Goal: Check status: Check status

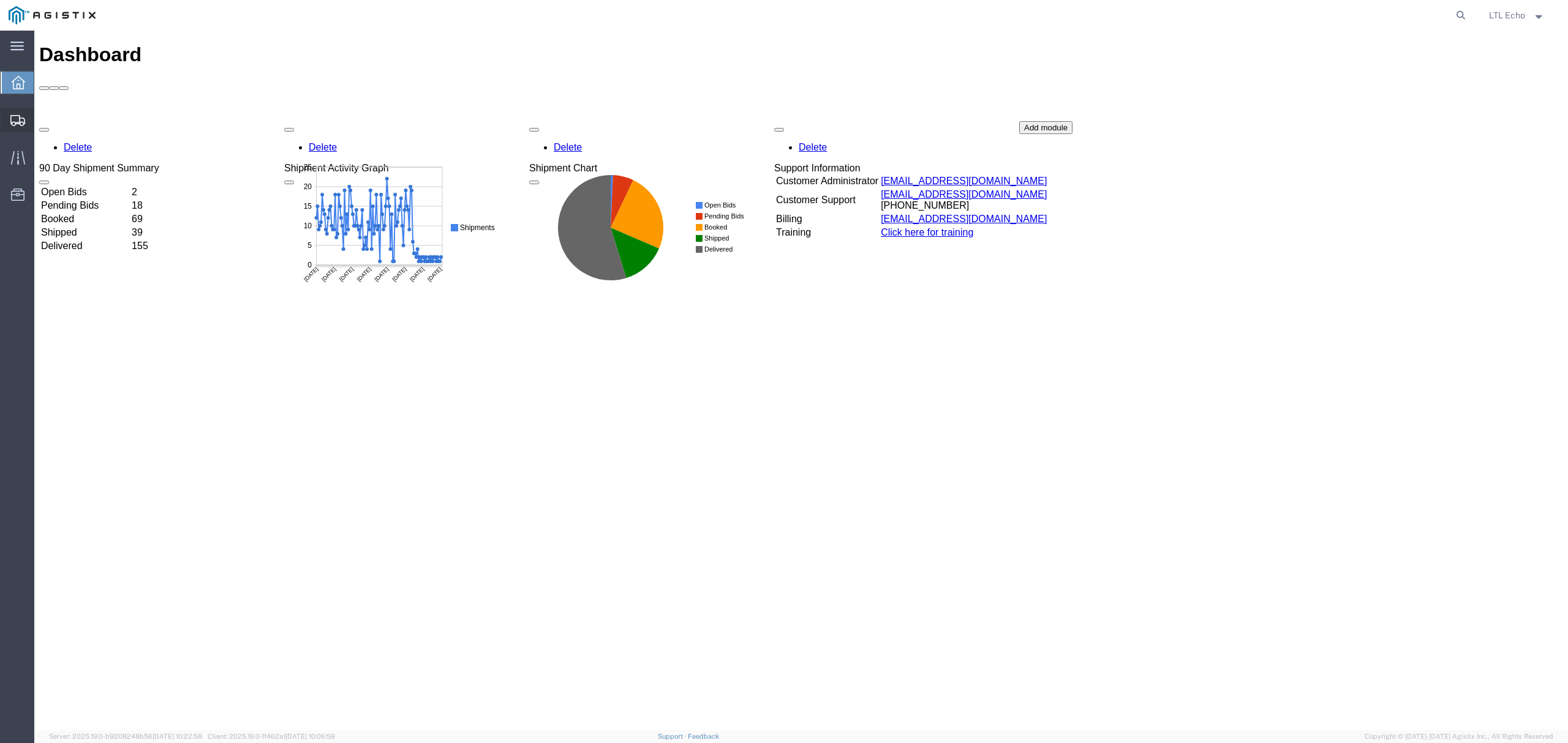
click at [23, 125] on icon at bounding box center [17, 120] width 14 height 11
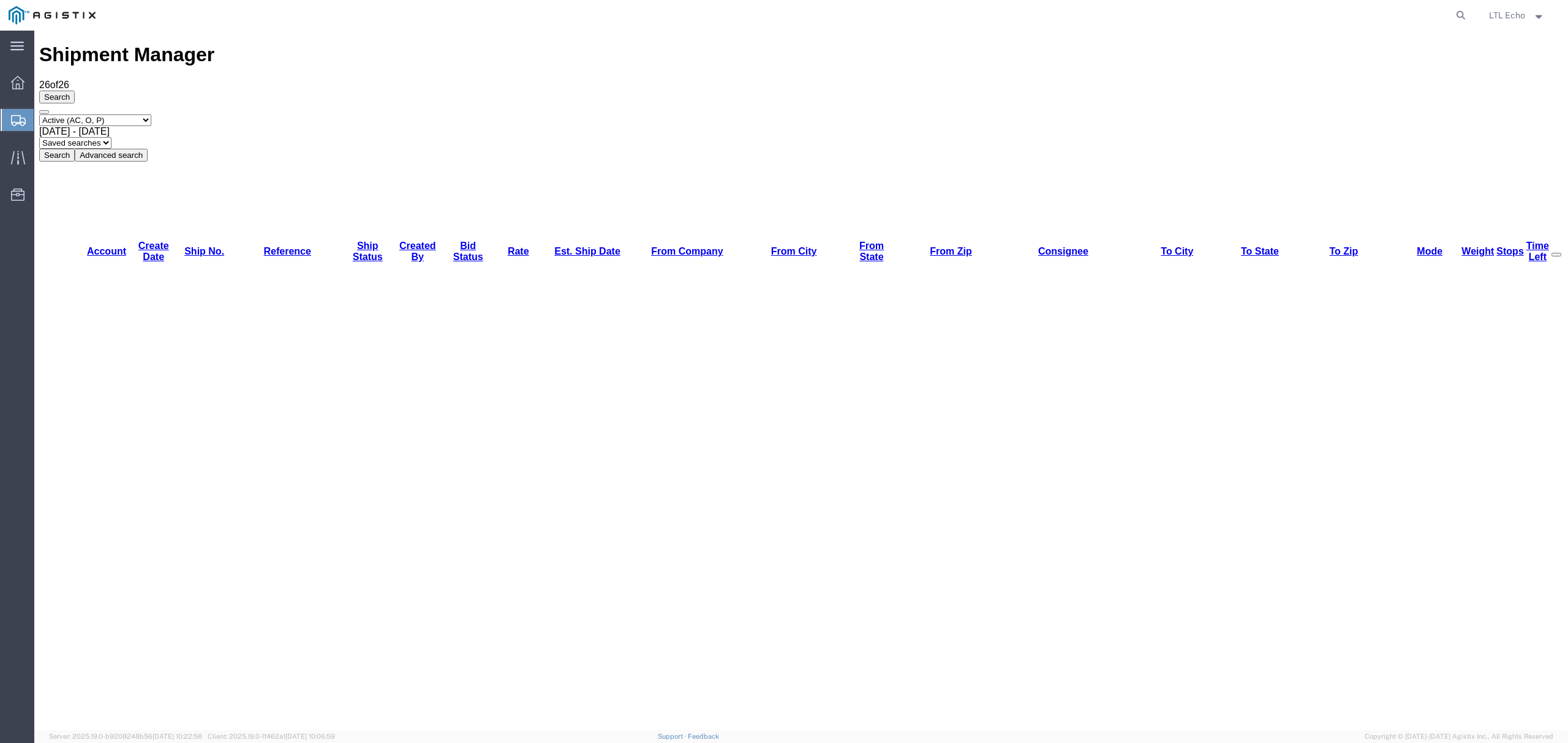
click at [112, 137] on select "Saved searches LKQ TL Lost PGW TL" at bounding box center [75, 143] width 72 height 12
select select "PGW TL"
click at [112, 137] on select "Saved searches LKQ TL Lost PGW TL" at bounding box center [75, 143] width 72 height 12
click at [13, 117] on icon at bounding box center [17, 120] width 14 height 11
click at [1176, 14] on icon at bounding box center [1460, 15] width 17 height 17
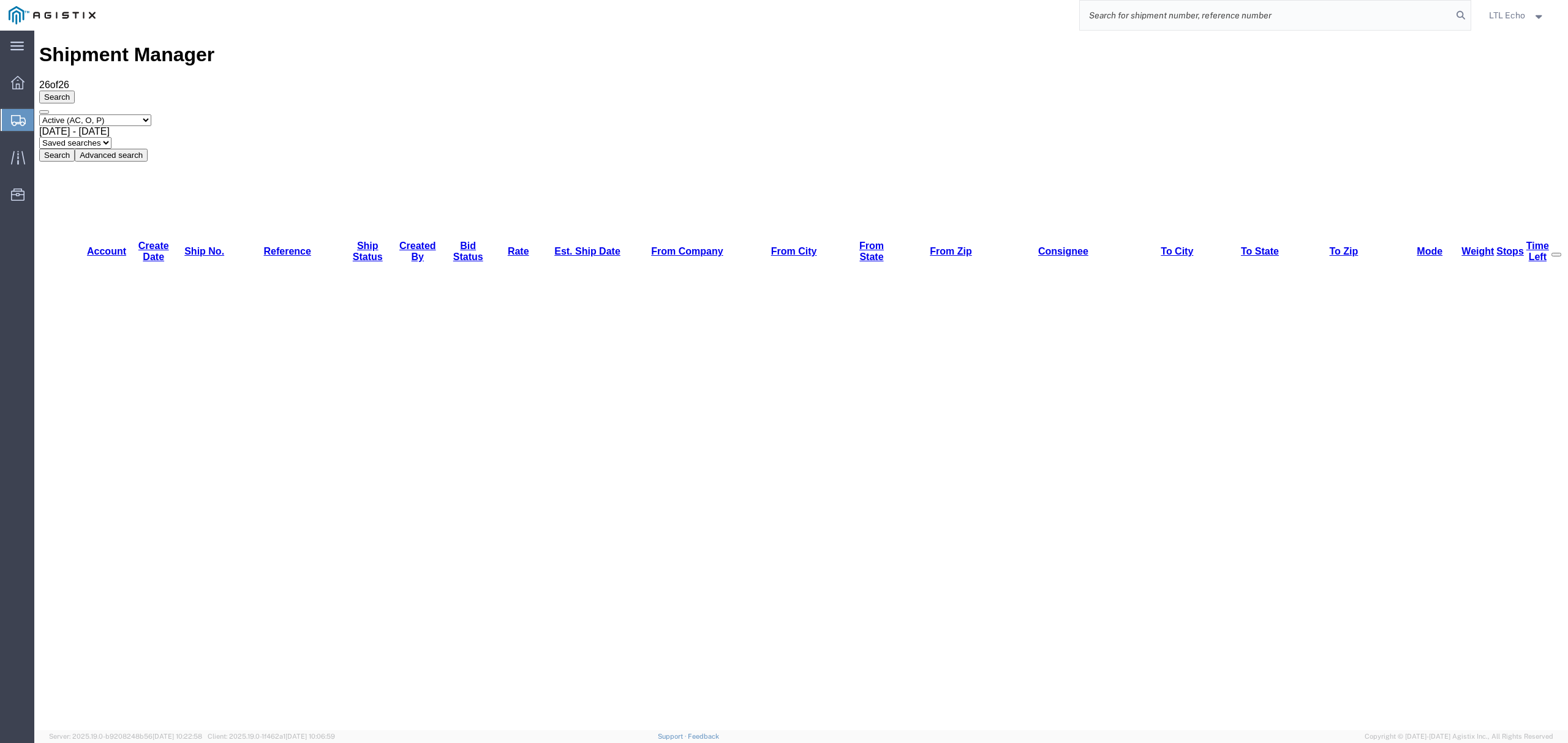
click at [1176, 24] on input "search" at bounding box center [1265, 15] width 372 height 30
paste input "56890471"
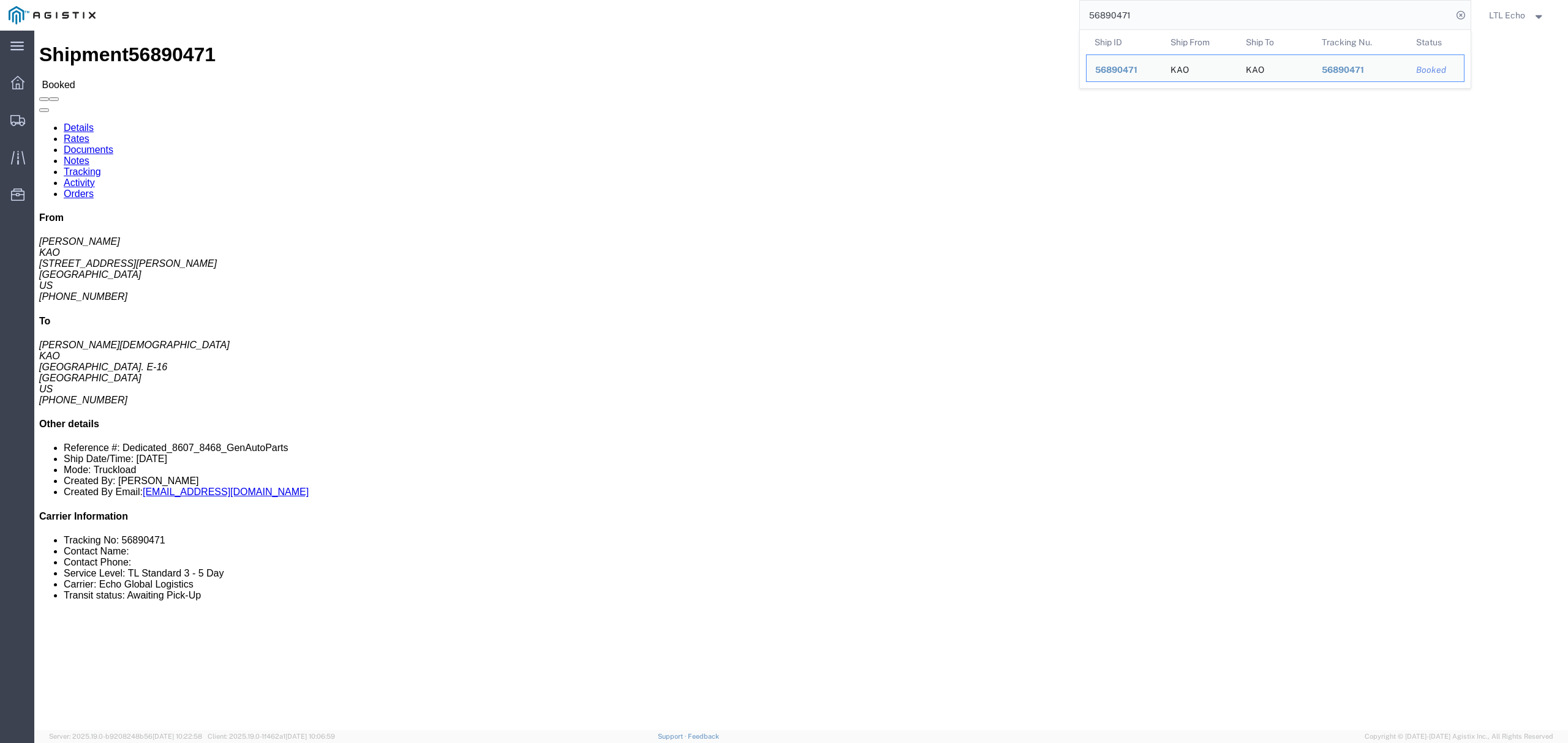
click div "Leg 1 - Truckload Vehicle 1: Standard Dry Van (53 Feet) Number of trucks: 1"
click div "1 Pallet(s) Standard (Not Stackable) Total weight: 20000.00 LBS Carton count: 0…"
drag, startPoint x: 1149, startPoint y: 17, endPoint x: 1017, endPoint y: 23, distance: 132.1
click at [1017, 23] on div "56890471 Ship ID Ship From Ship To Tracking Nu. Status Ship ID 56890471 Ship Fr…" at bounding box center [787, 15] width 1367 height 31
paste input "82593"
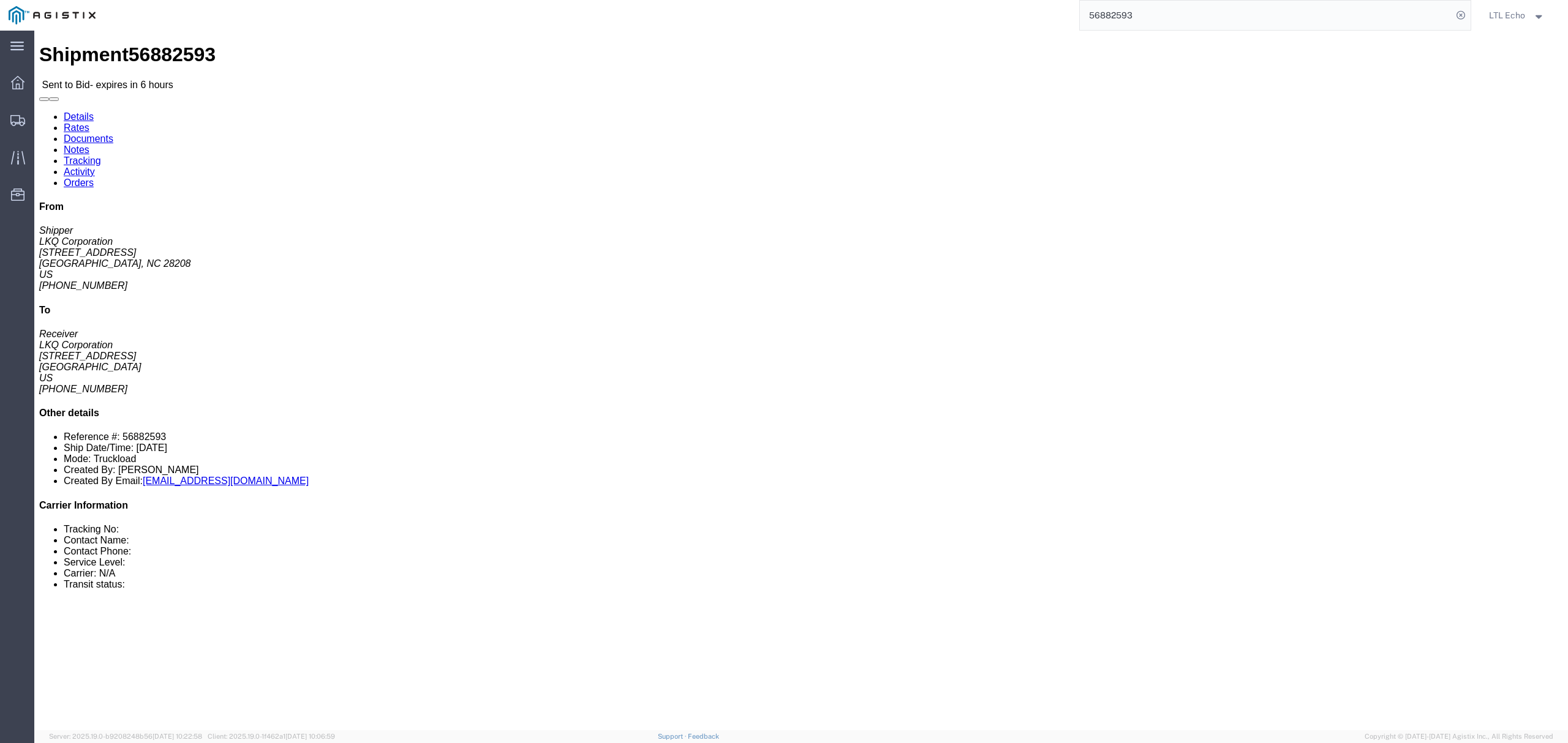
click link "Rates"
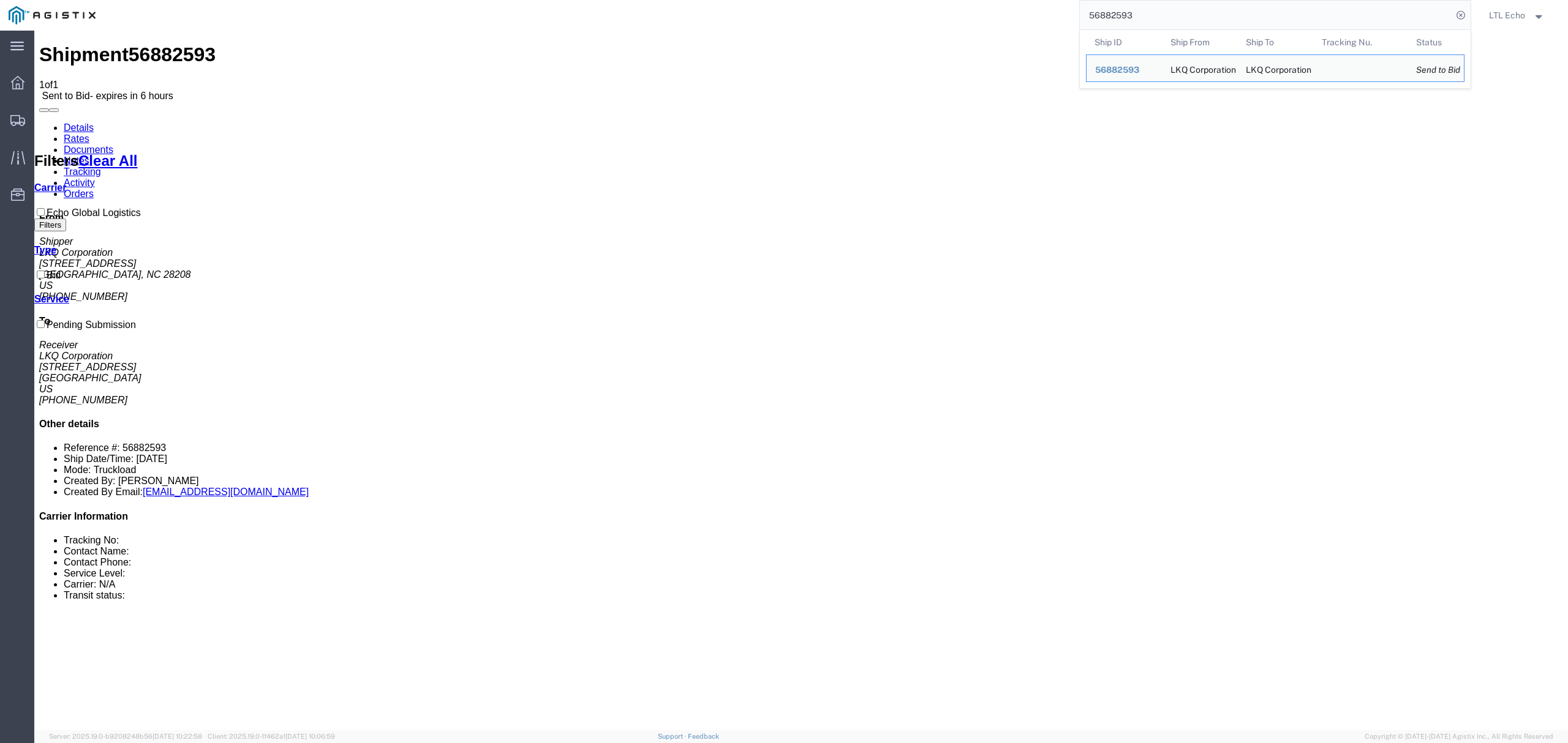
drag, startPoint x: 1162, startPoint y: 13, endPoint x: 919, endPoint y: 17, distance: 243.0
click at [933, 18] on div "56882593 Ship ID Ship From Ship To Tracking Nu. Status Ship ID 56882593 Ship Fr…" at bounding box center [787, 15] width 1367 height 31
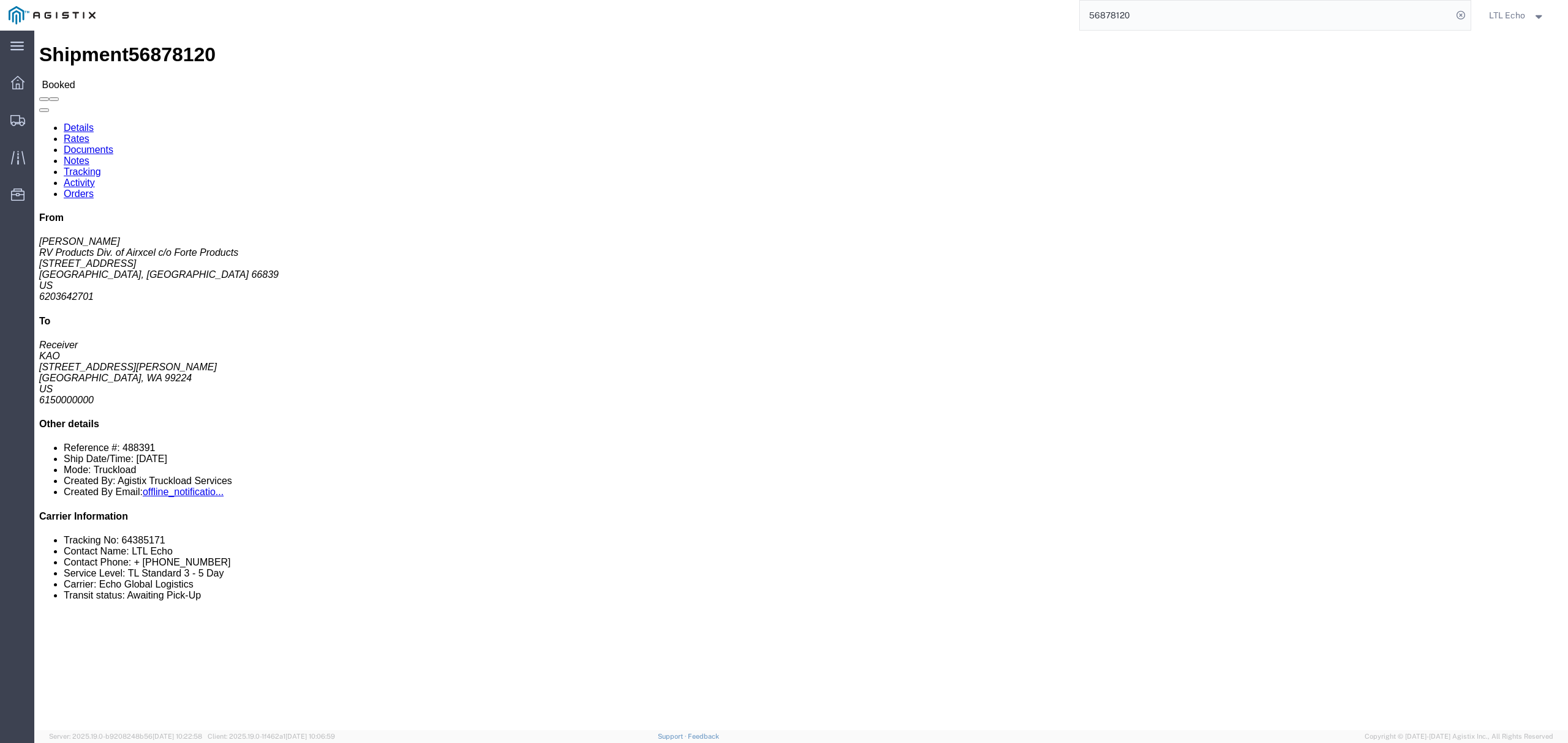
click link "Notes"
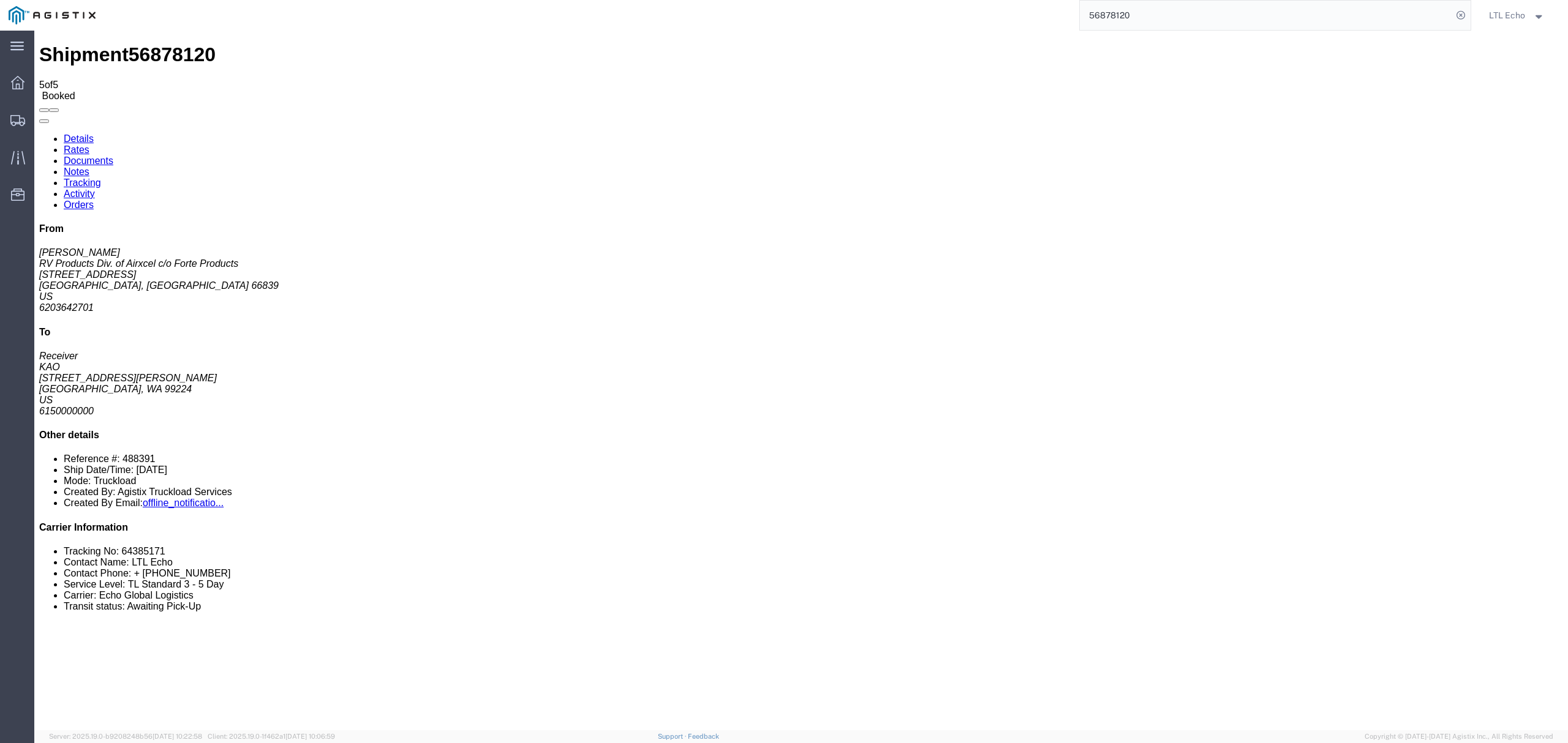
click at [89, 144] on link "Rates" at bounding box center [76, 149] width 26 height 11
click at [80, 134] on link "Details" at bounding box center [78, 138] width 30 height 11
click link "Documents"
click at [89, 166] on link "Notes" at bounding box center [76, 171] width 26 height 11
drag, startPoint x: 1175, startPoint y: 12, endPoint x: 919, endPoint y: 8, distance: 256.0
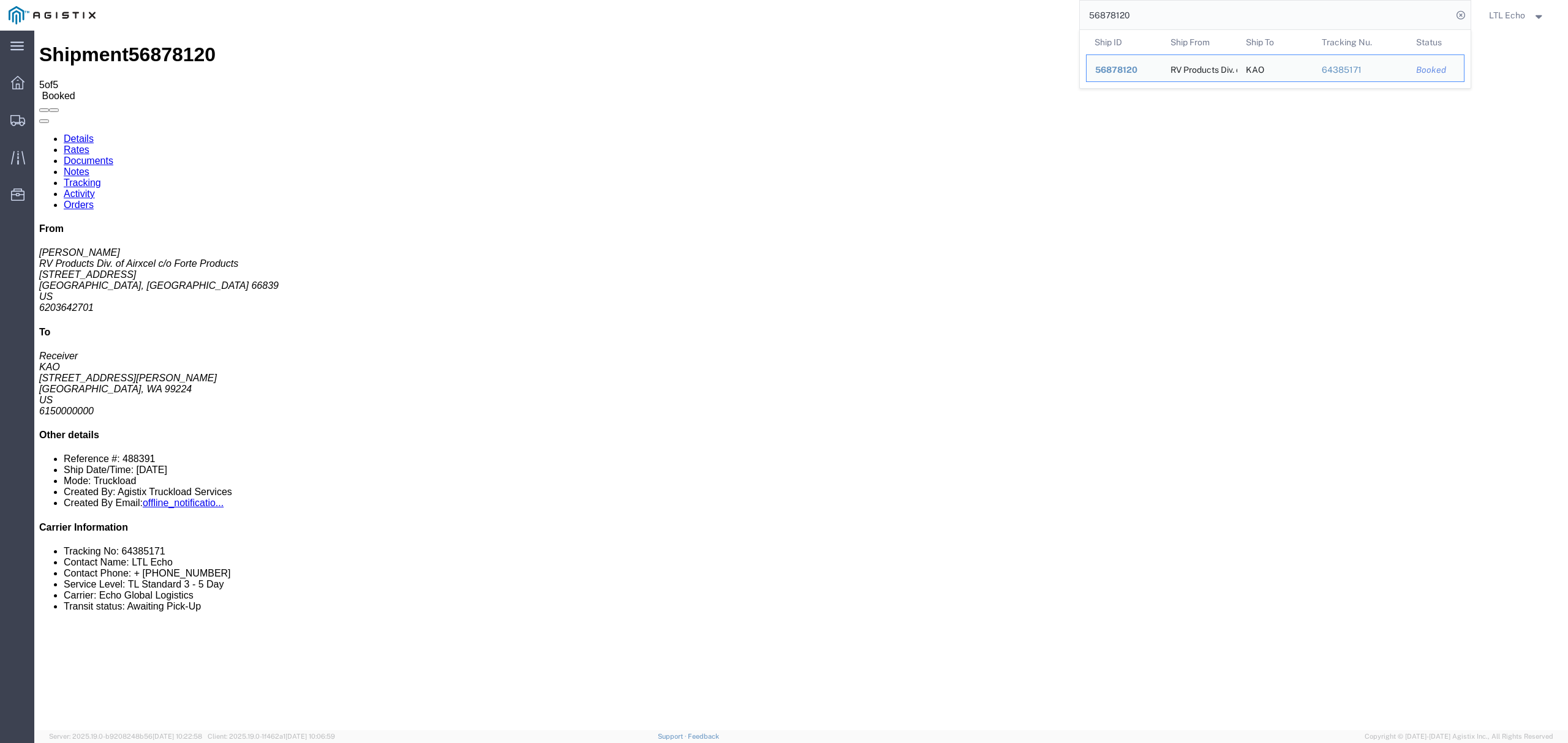
click at [921, 8] on div "56878120 Ship ID Ship From Ship To Tracking Nu. Status Ship ID 56878120 Ship Fr…" at bounding box center [787, 15] width 1367 height 31
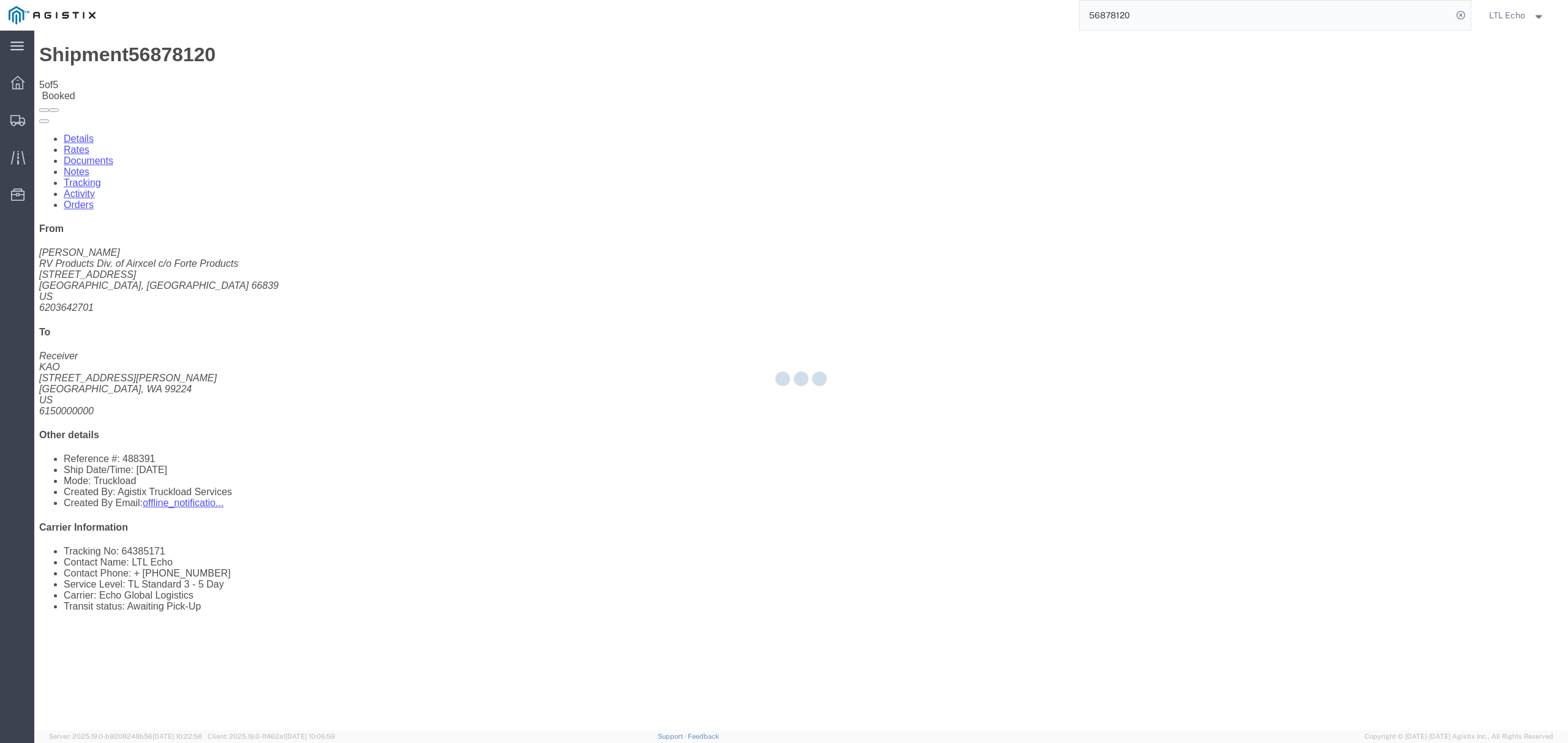
click at [1176, 395] on div at bounding box center [801, 381] width 1533 height 700
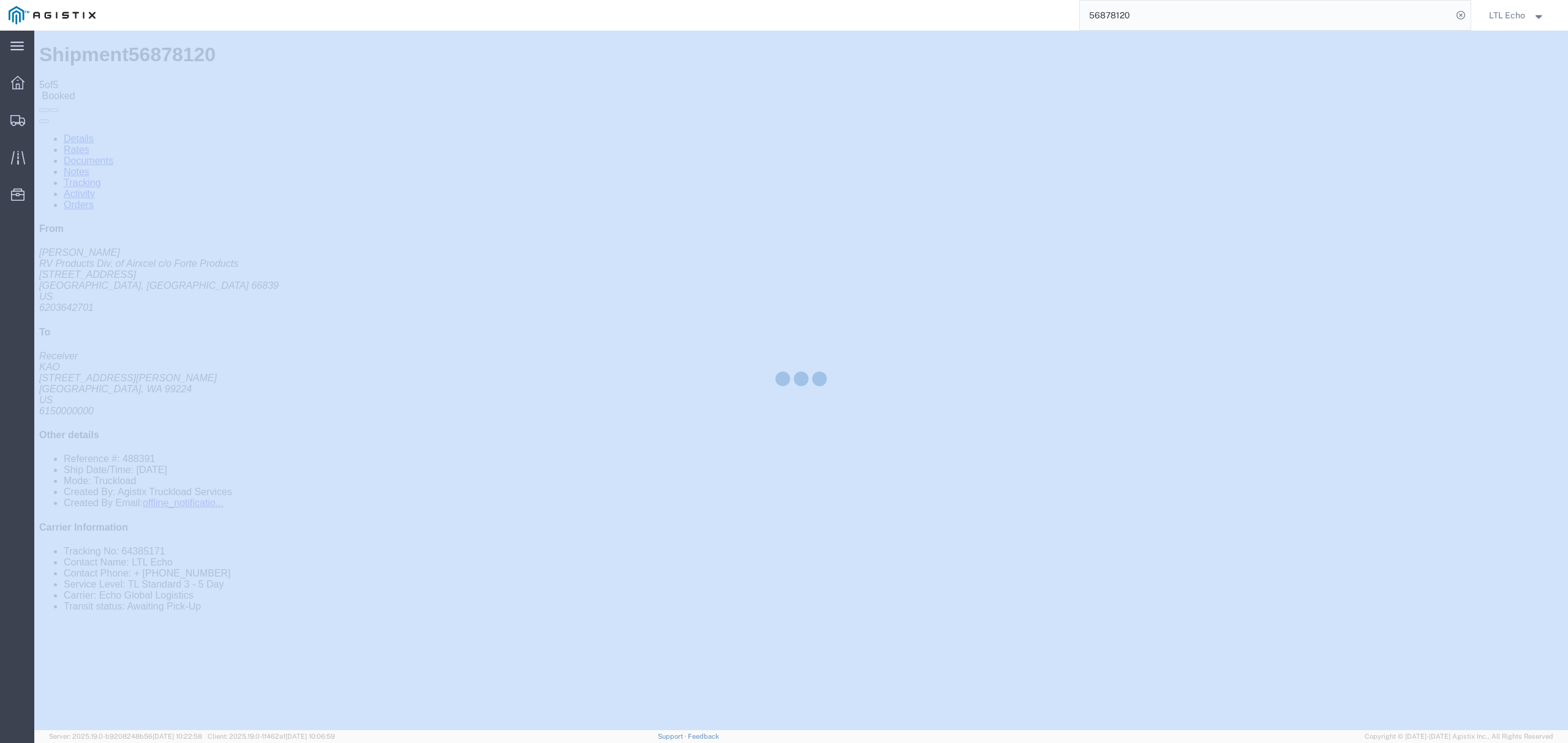
click at [1176, 395] on div at bounding box center [801, 381] width 1533 height 700
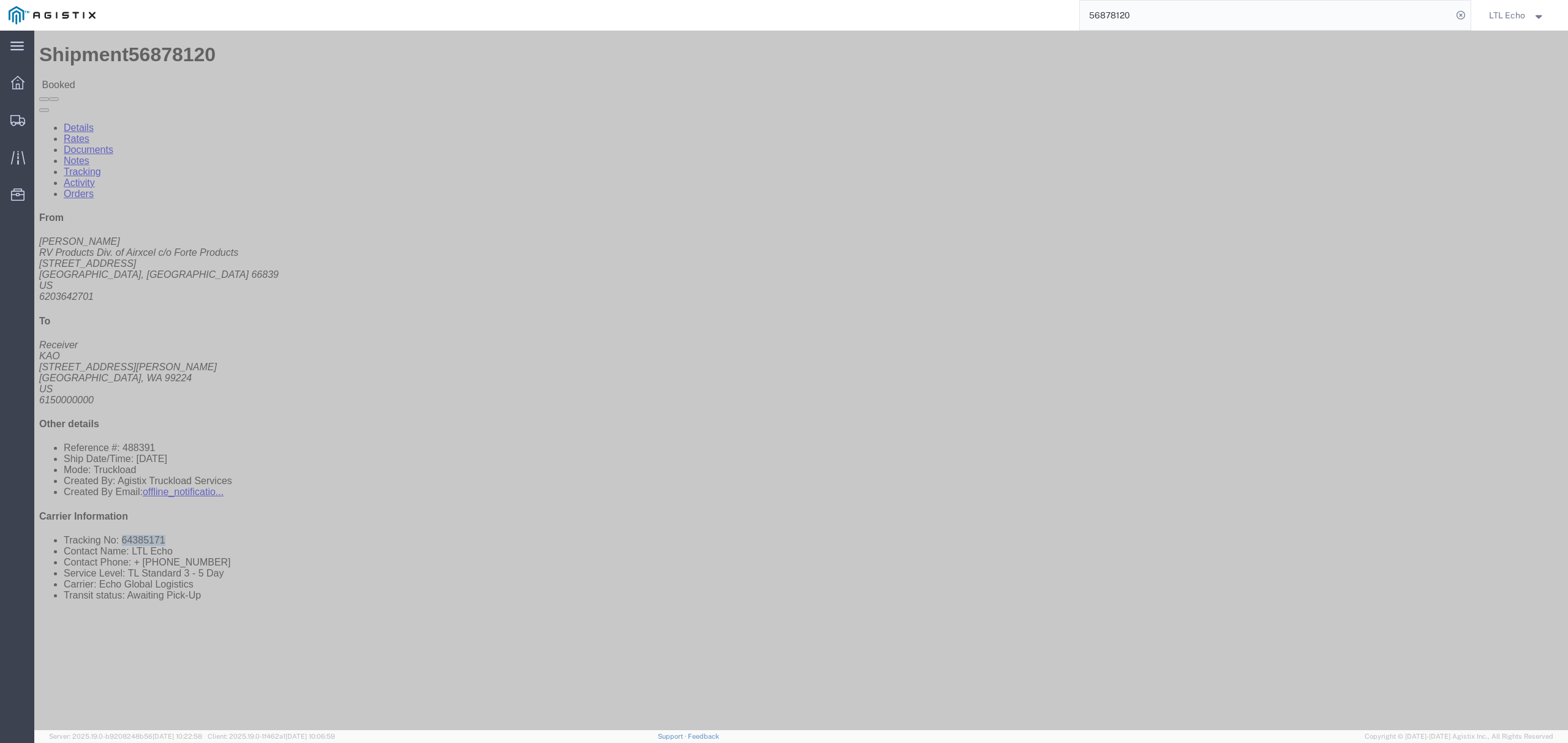
click li "Tracking No: 64385171"
copy li "64385171"
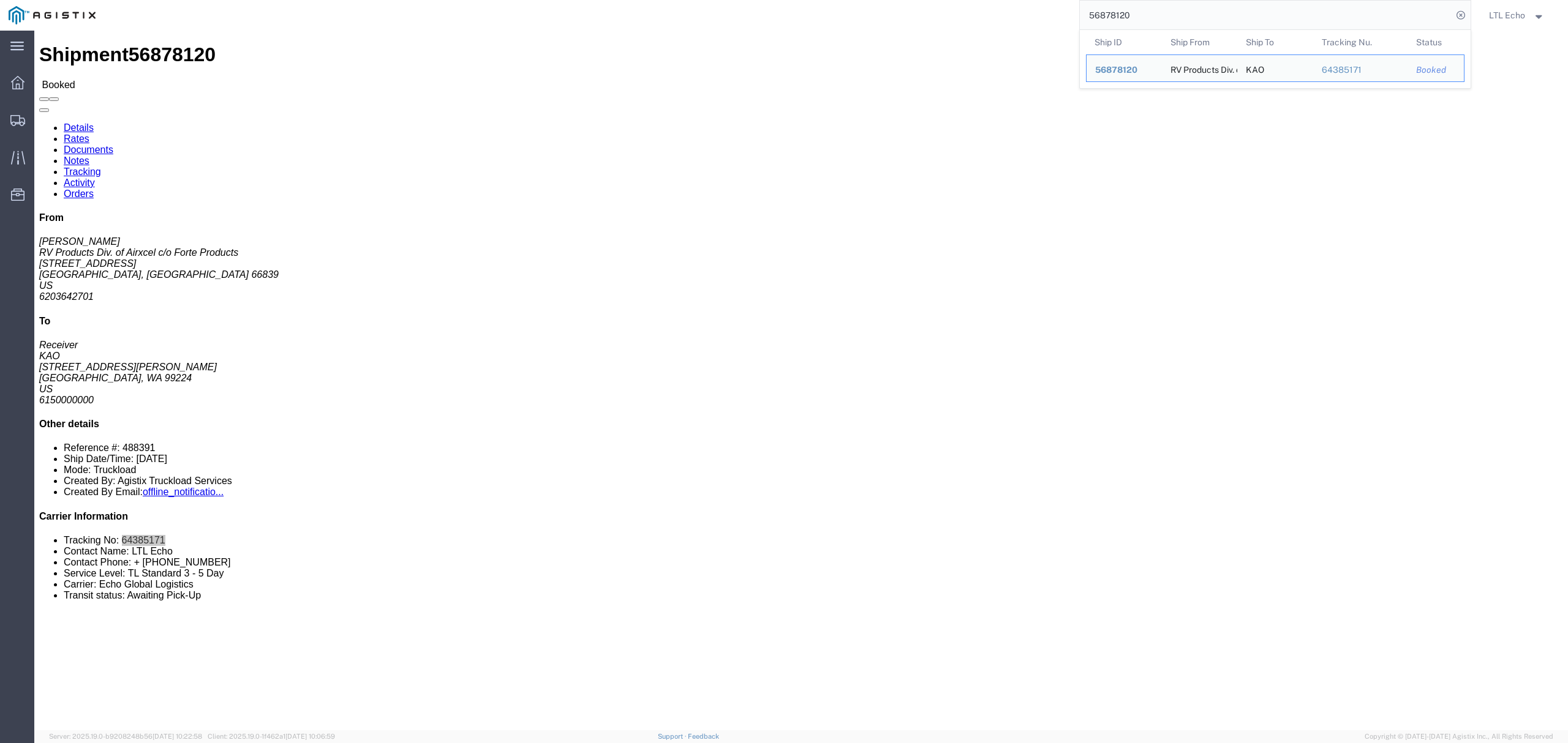
drag, startPoint x: 1159, startPoint y: 14, endPoint x: 919, endPoint y: 12, distance: 240.0
click at [946, 24] on div "56878120 Ship ID Ship From Ship To Tracking Nu. Status Ship ID 56878120 Ship Fr…" at bounding box center [787, 15] width 1367 height 31
paste input "90471"
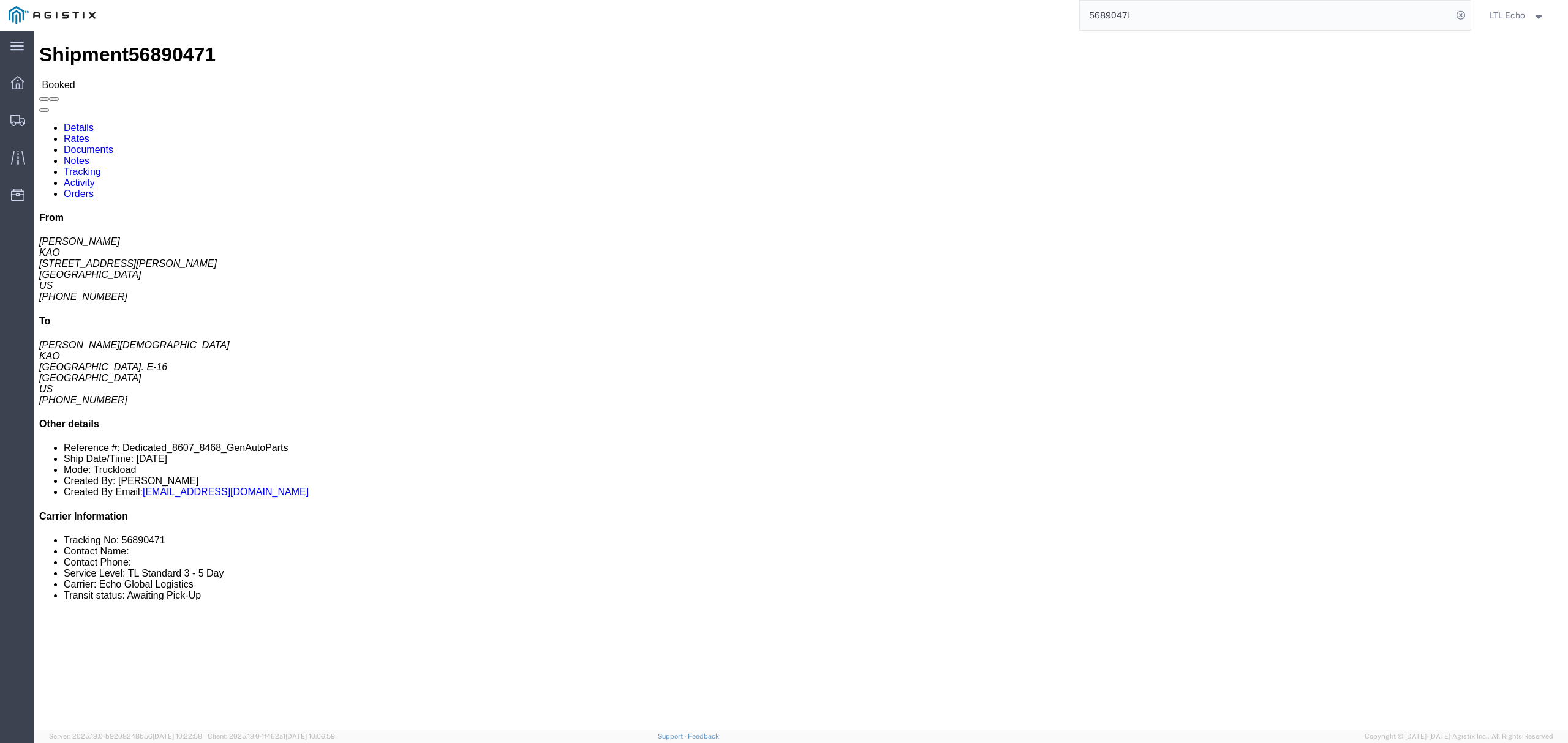
click link "Rates"
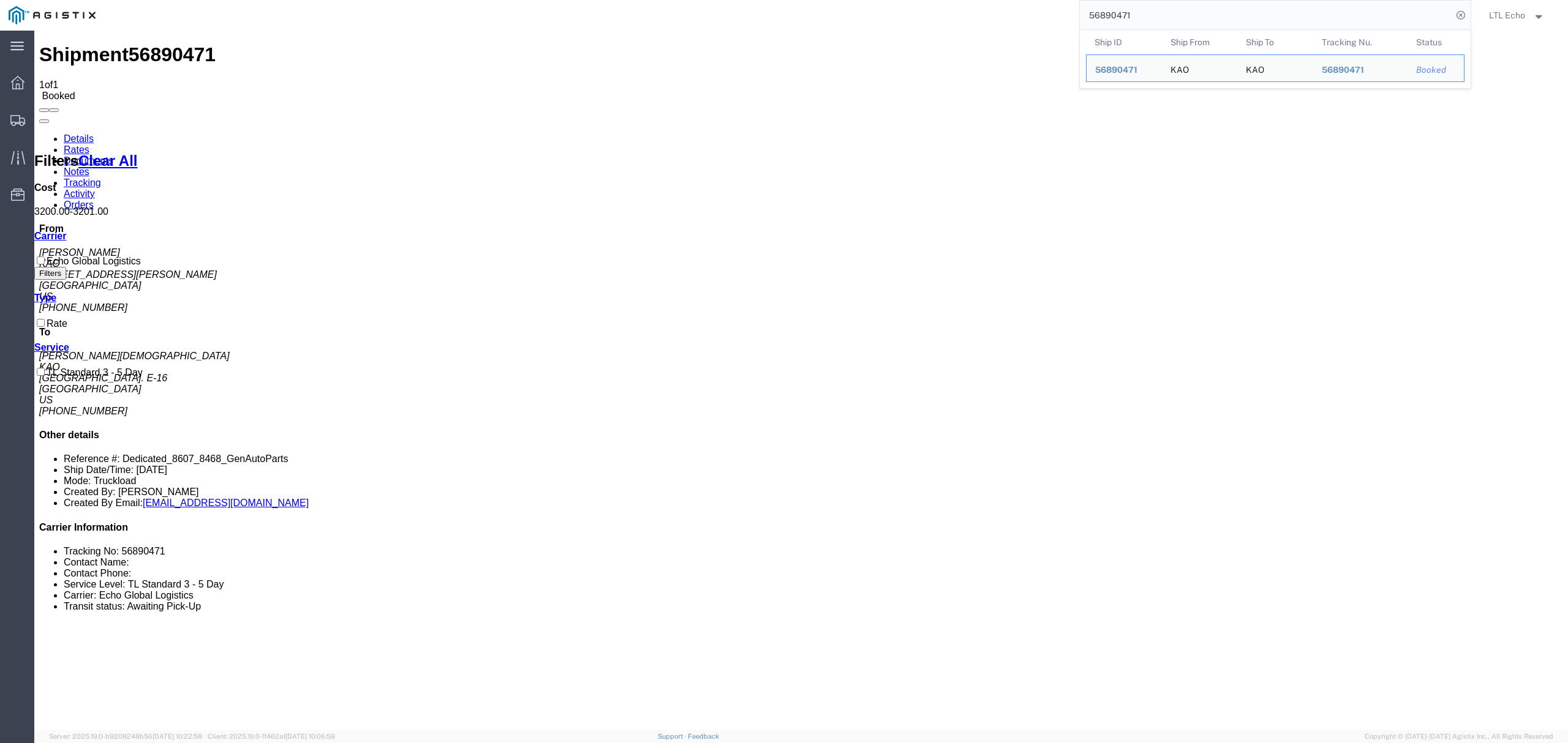
drag, startPoint x: 1163, startPoint y: 10, endPoint x: 892, endPoint y: 6, distance: 271.0
click at [956, 11] on div "56890471 Ship ID Ship From Ship To Tracking Nu. Status Ship ID 56890471 Ship Fr…" at bounding box center [787, 15] width 1367 height 31
type input "56878120"
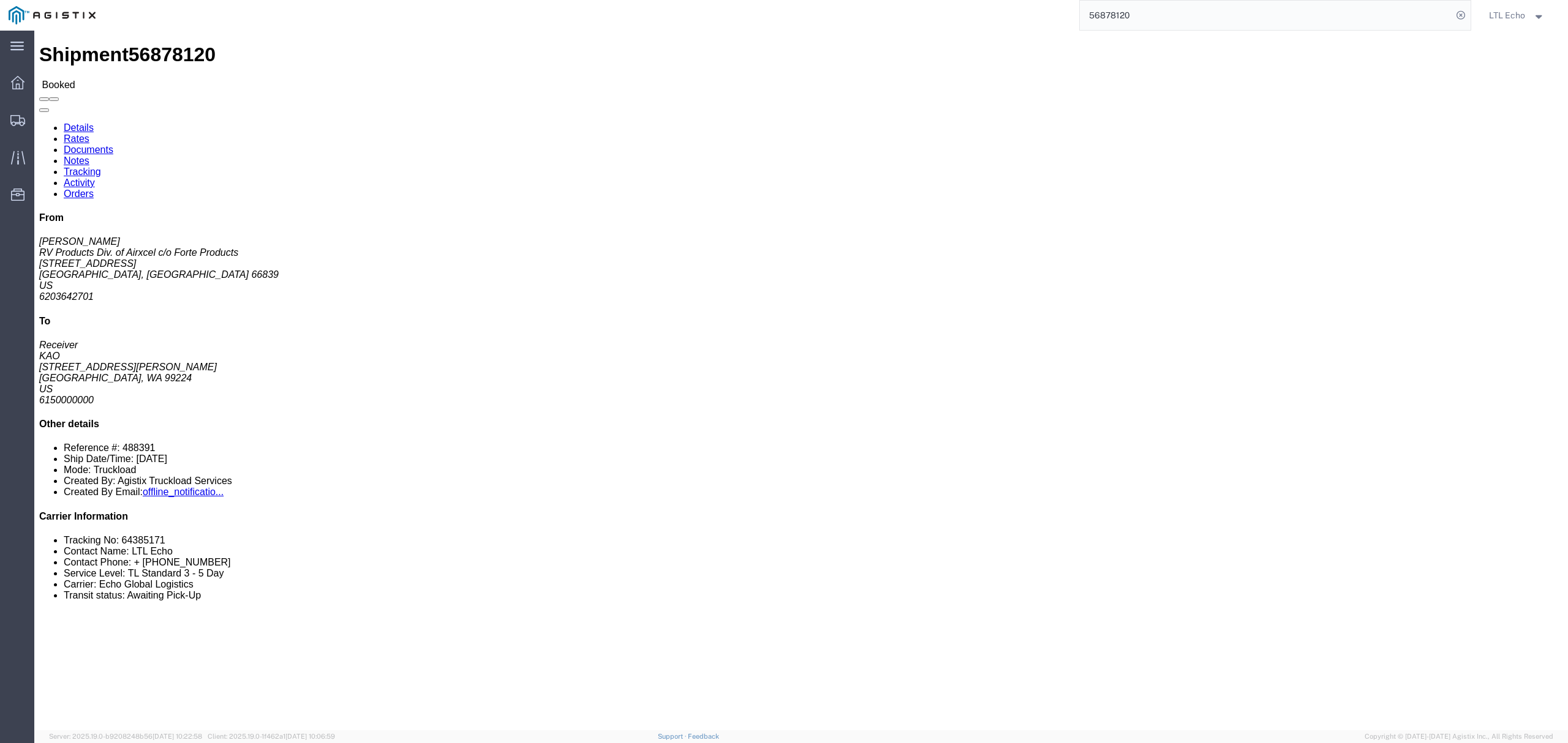
click li "Tracking No: 64385171"
